Goal: Find specific page/section

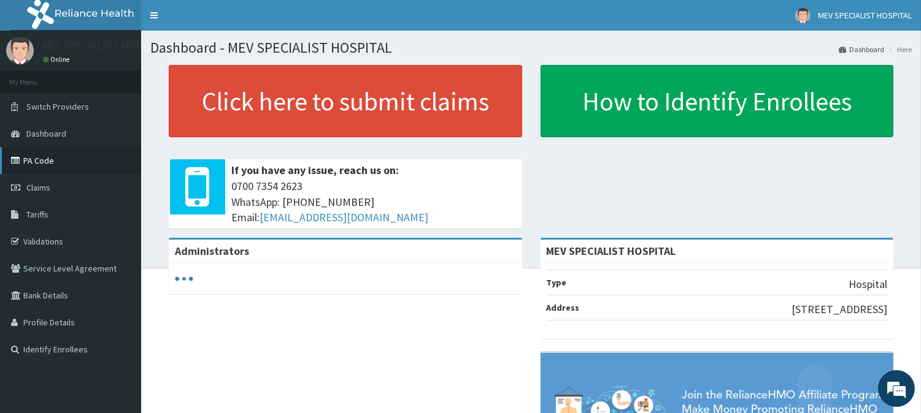
click at [42, 162] on link "PA Code" at bounding box center [70, 160] width 141 height 27
click at [39, 242] on link "Validations" at bounding box center [70, 241] width 141 height 27
